Goal: Transaction & Acquisition: Download file/media

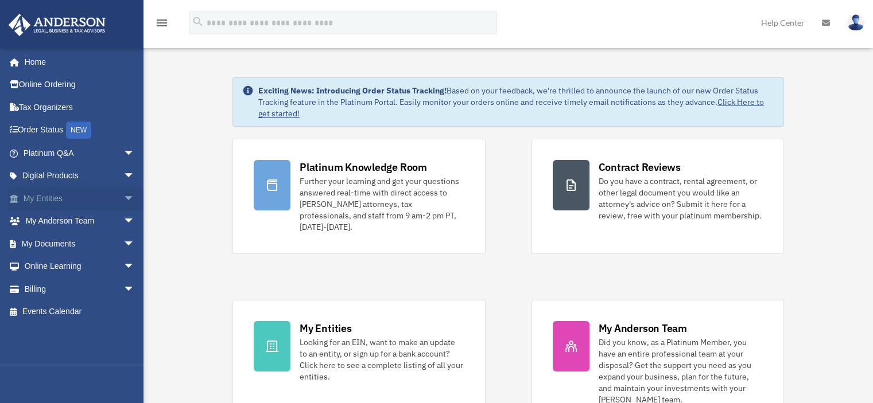
select select "*******"
click at [65, 240] on link "My Documents arrow_drop_down" at bounding box center [80, 243] width 144 height 23
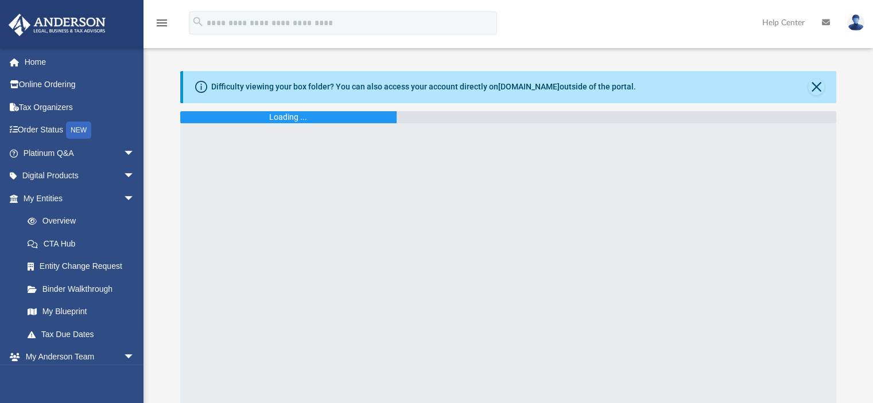
select select "*******"
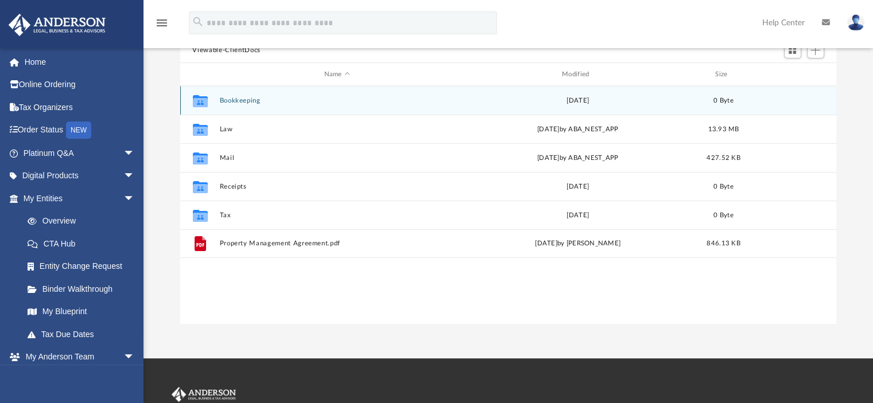
scroll to position [115, 0]
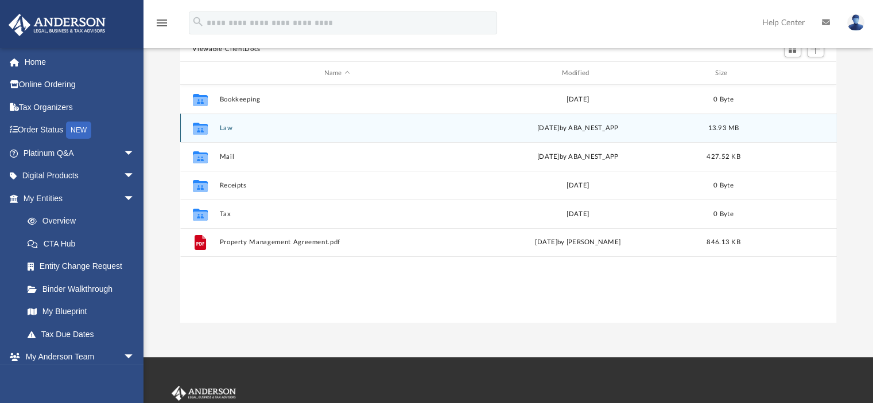
click at [223, 123] on div "Collaborated Folder Law [DATE] by ABA_NEST_APP 13.93 MB" at bounding box center [508, 128] width 656 height 29
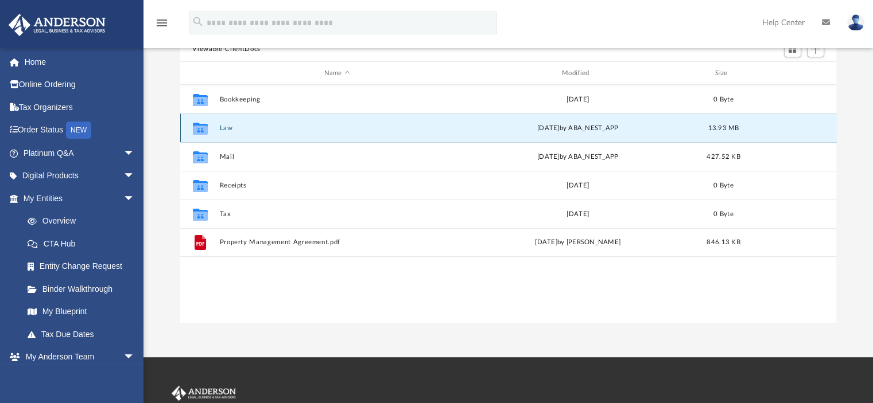
click at [225, 126] on button "Law" at bounding box center [336, 128] width 235 height 7
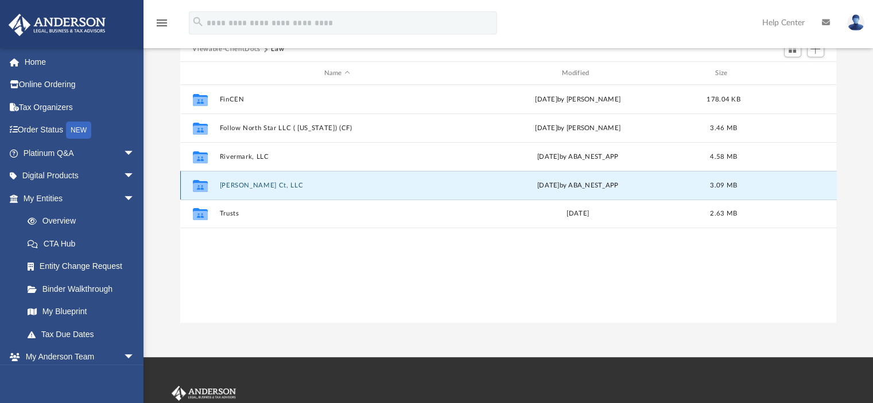
click at [248, 186] on button "[PERSON_NAME] Ct, LLC" at bounding box center [336, 185] width 235 height 7
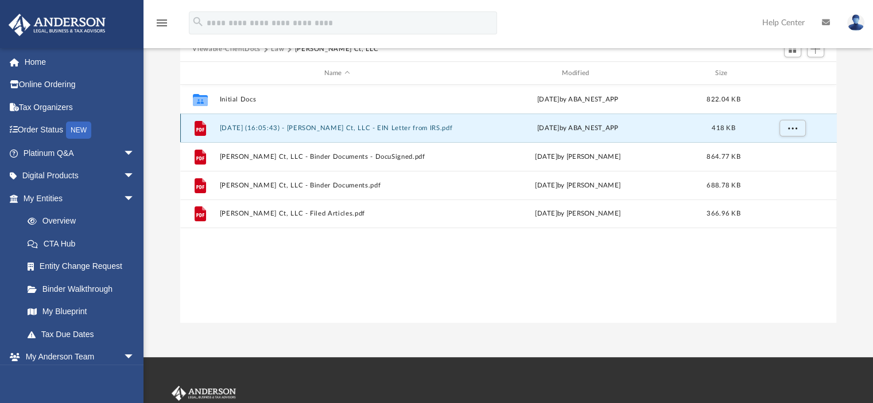
click at [364, 125] on button "2024.10.31 (16:05:43) - Rossetti Ct, LLC - EIN Letter from IRS.pdf" at bounding box center [336, 128] width 235 height 7
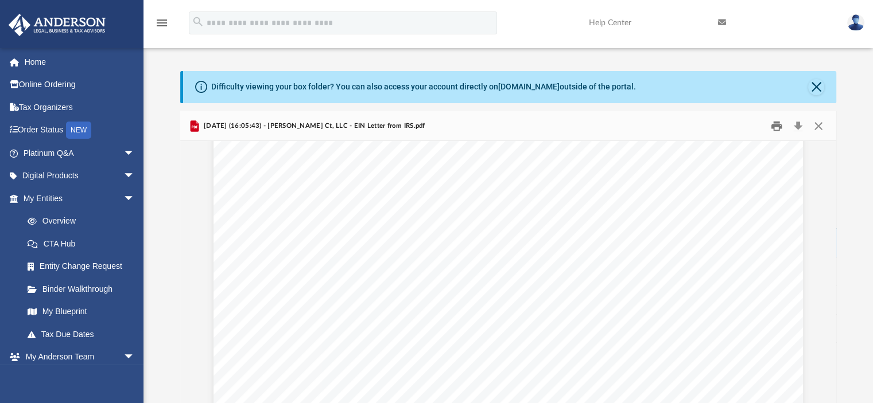
click at [776, 125] on button "Print" at bounding box center [776, 126] width 23 height 18
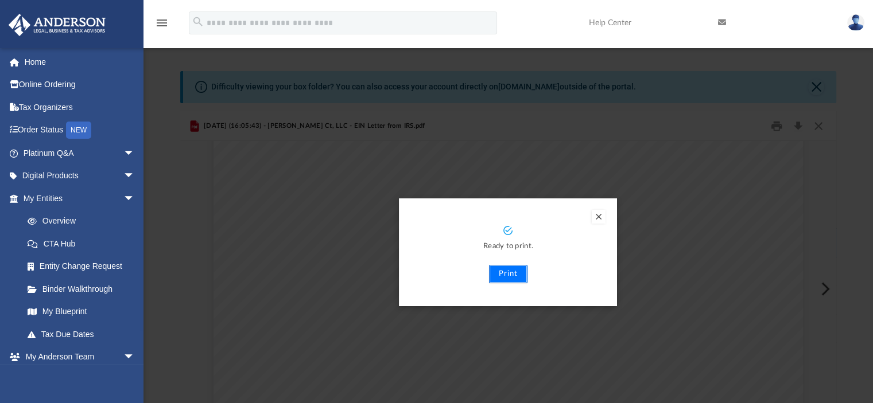
click at [512, 273] on button "Print" at bounding box center [508, 274] width 38 height 18
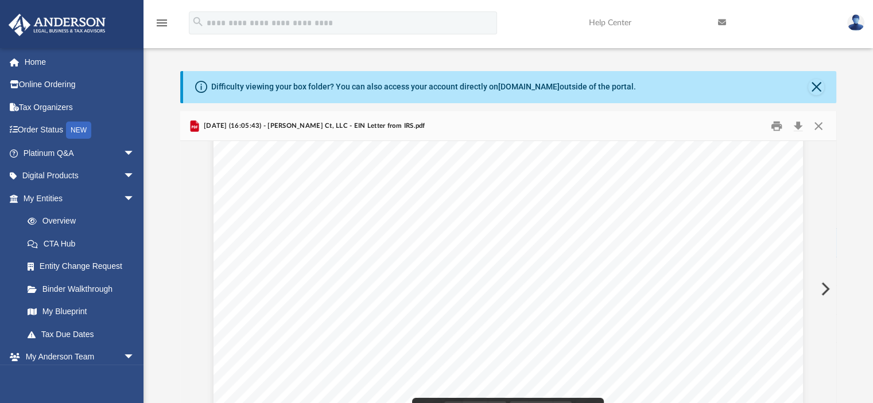
scroll to position [230, 0]
click at [797, 124] on button "Download" at bounding box center [798, 126] width 21 height 18
drag, startPoint x: 319, startPoint y: 199, endPoint x: 370, endPoint y: 206, distance: 51.0
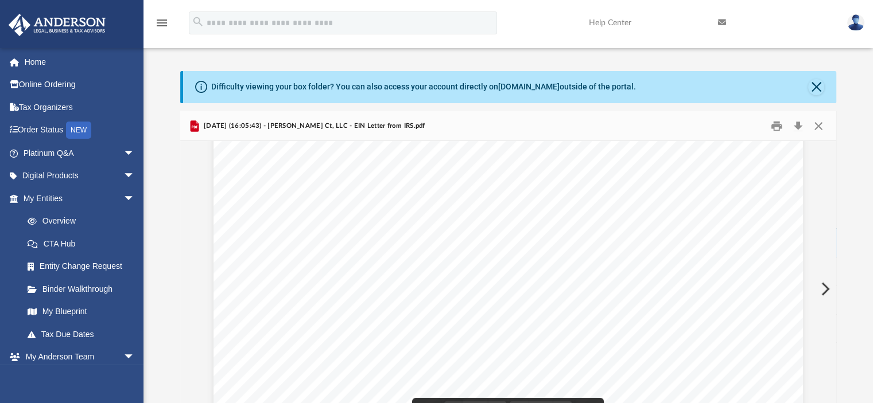
scroll to position [57, 0]
